Goal: Find specific page/section: Find specific page/section

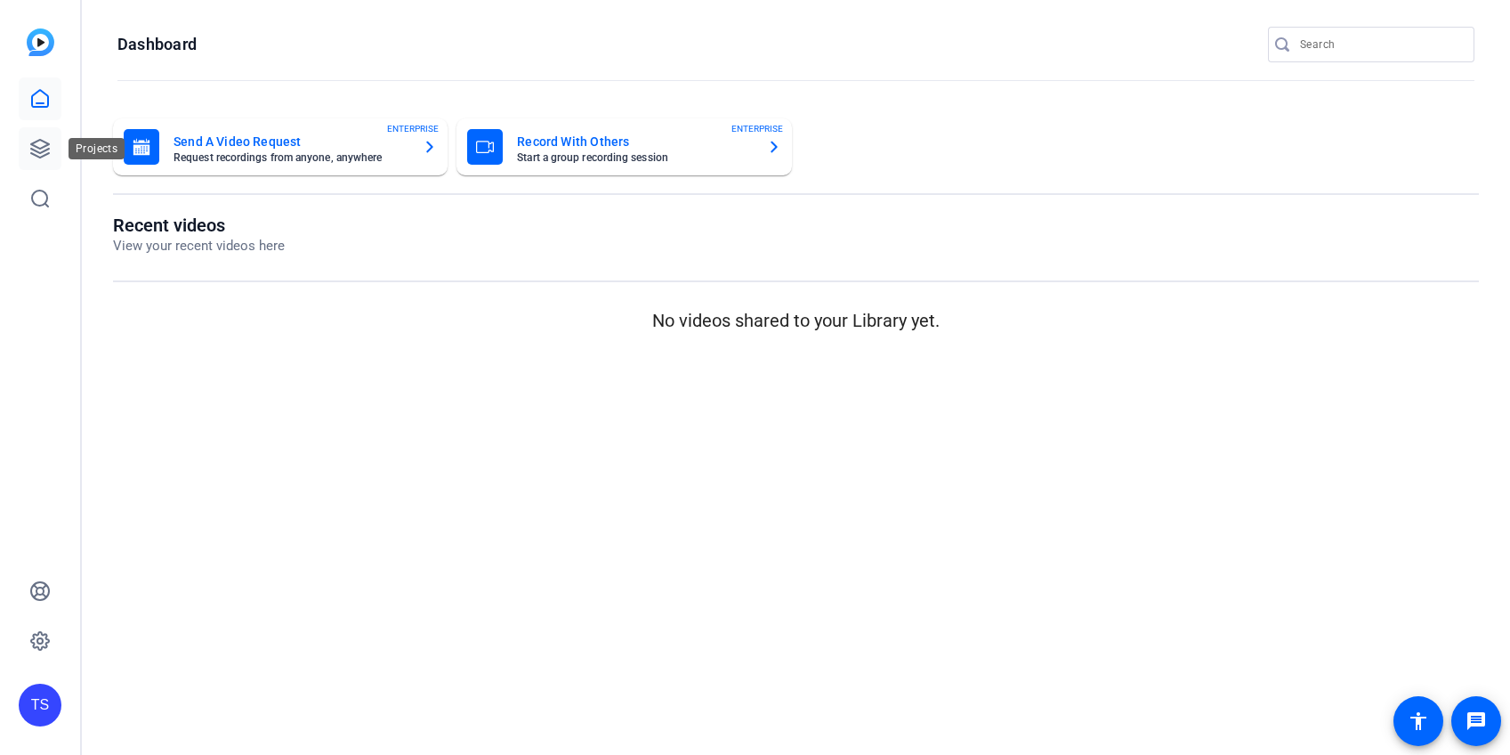
click at [37, 142] on icon at bounding box center [39, 148] width 21 height 21
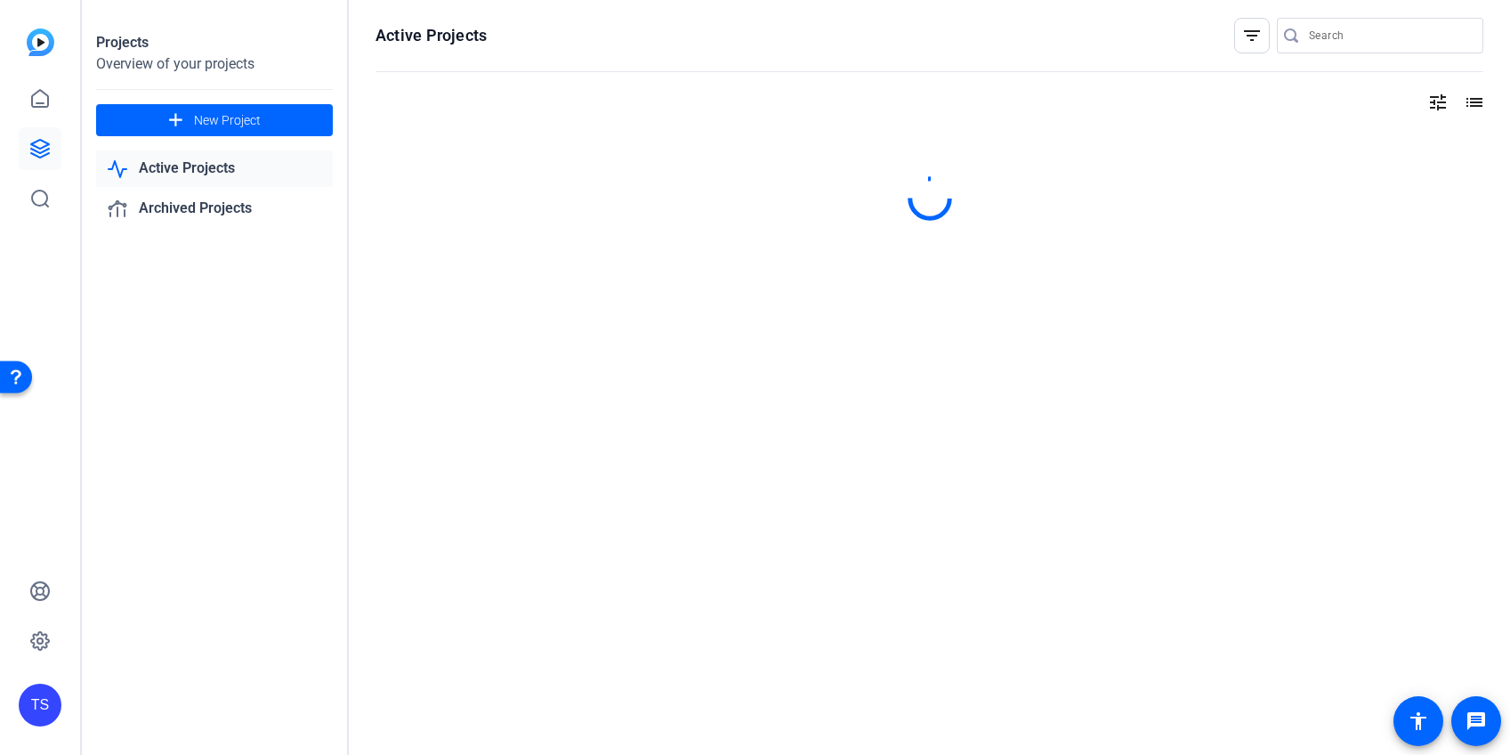
click at [1341, 30] on input "Search" at bounding box center [1389, 35] width 160 height 21
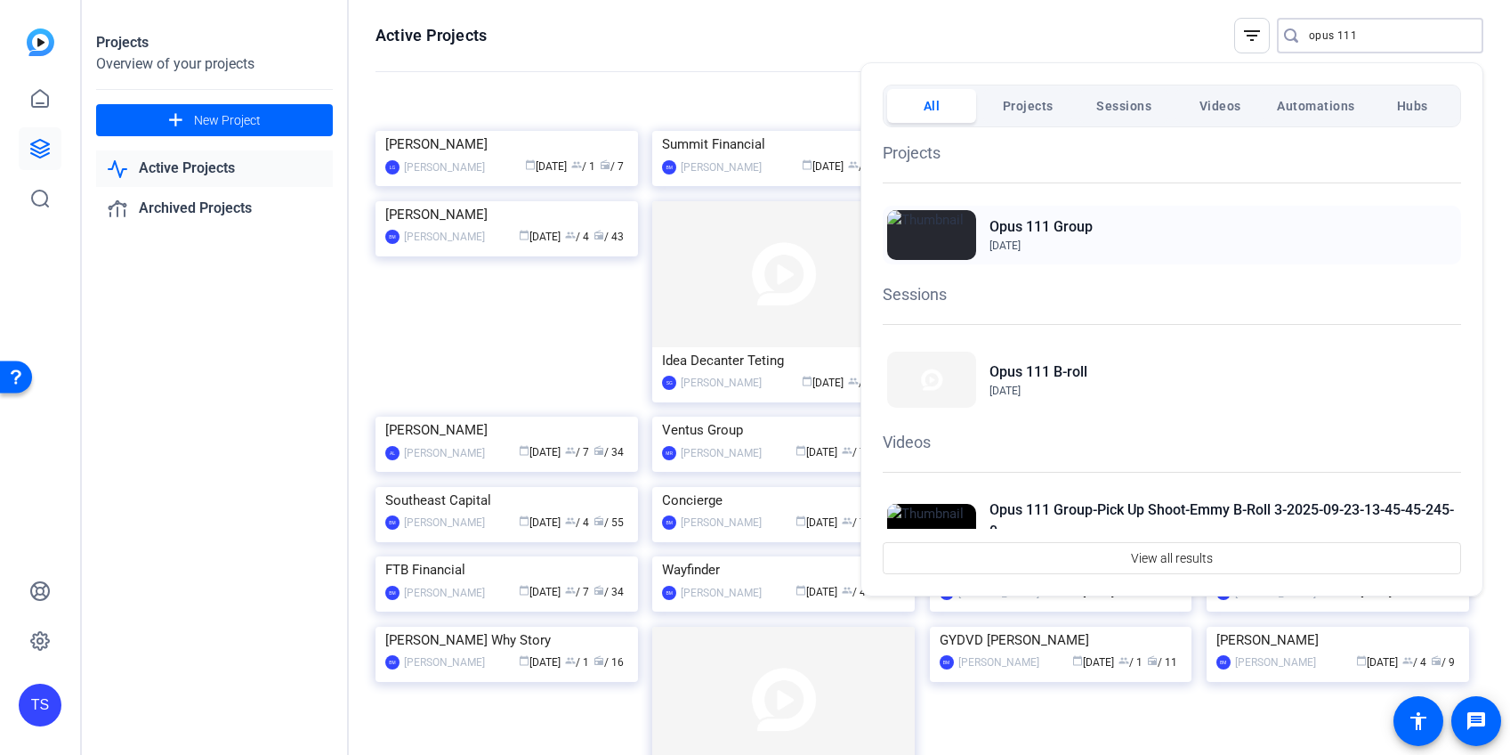
type input "opus 111"
click at [1113, 236] on div "Opus 111 Group Nov 21, 2023" at bounding box center [1172, 235] width 579 height 59
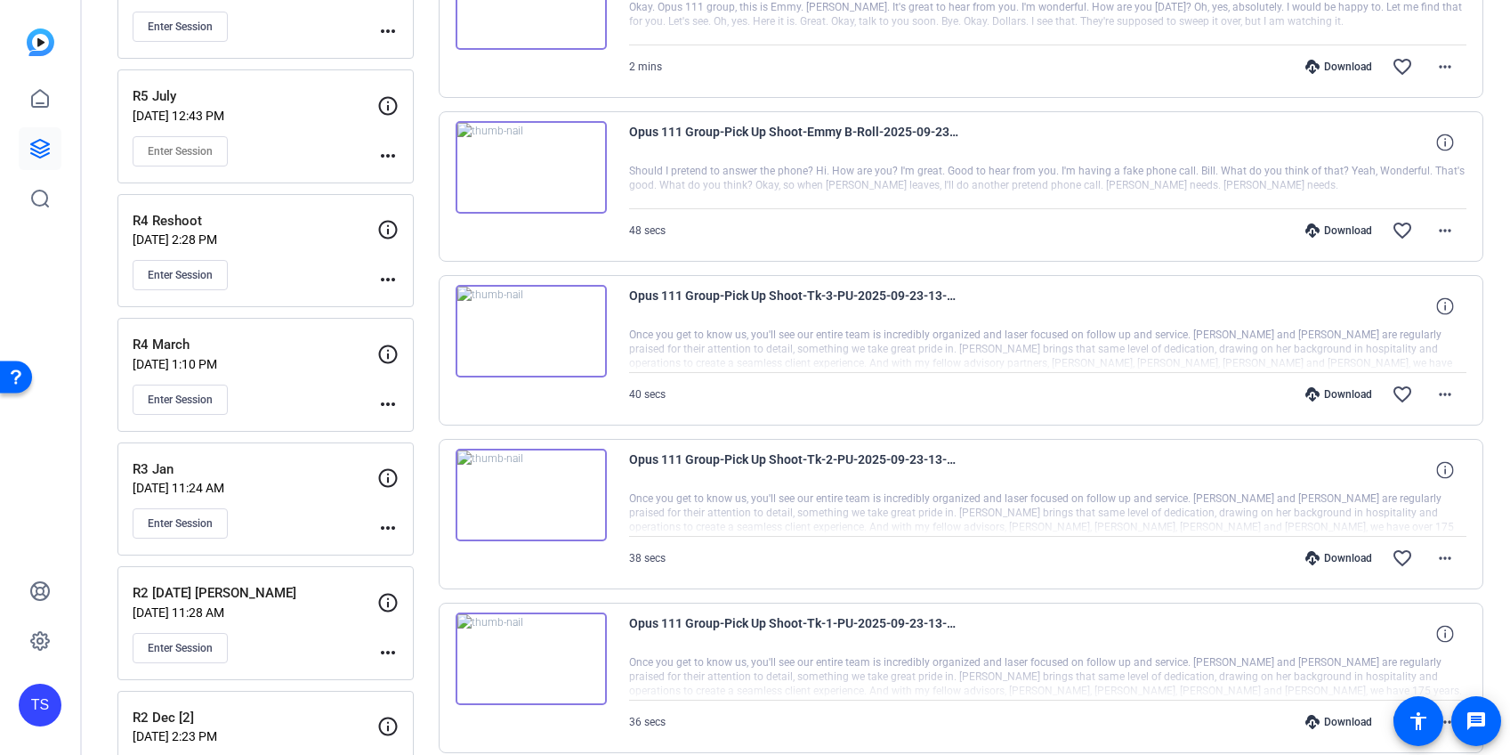
scroll to position [456, 0]
